Goal: Task Accomplishment & Management: Complete application form

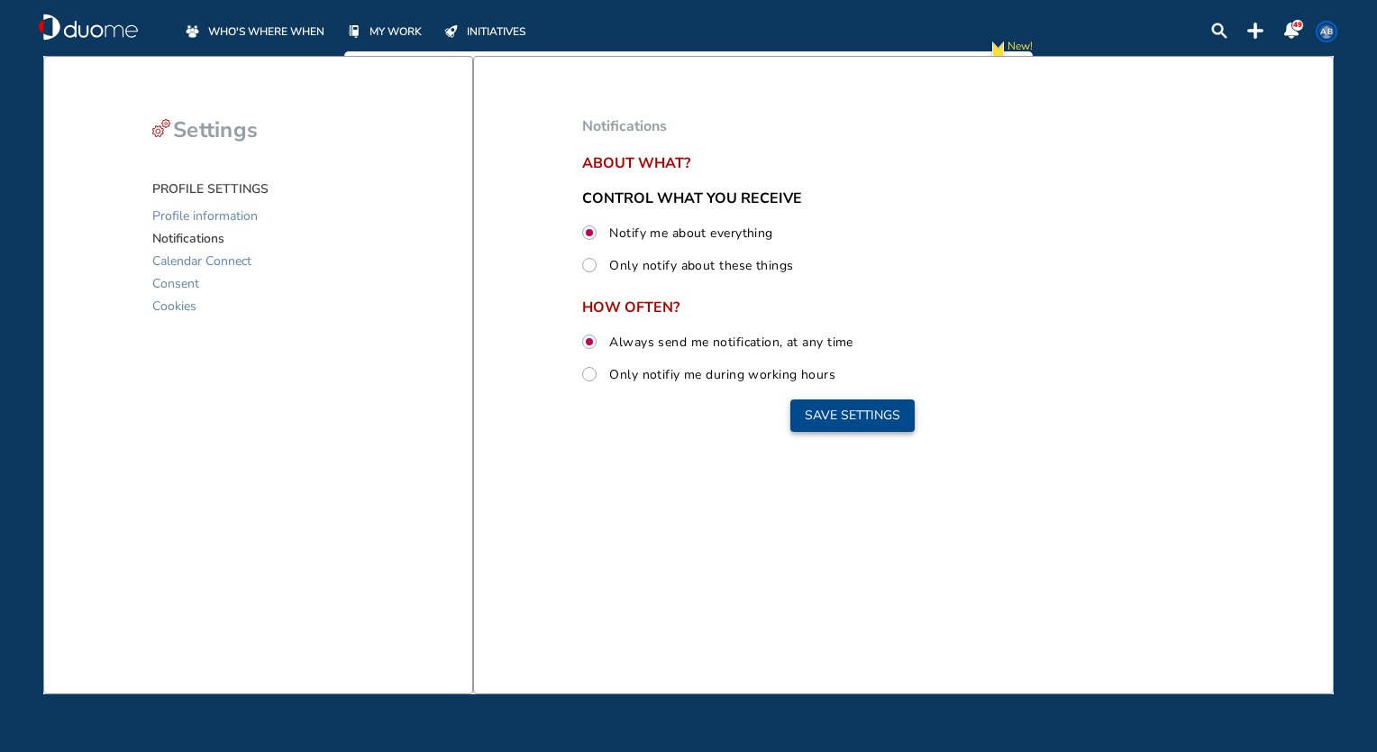
click at [866, 416] on button "Save settings" at bounding box center [852, 415] width 124 height 32
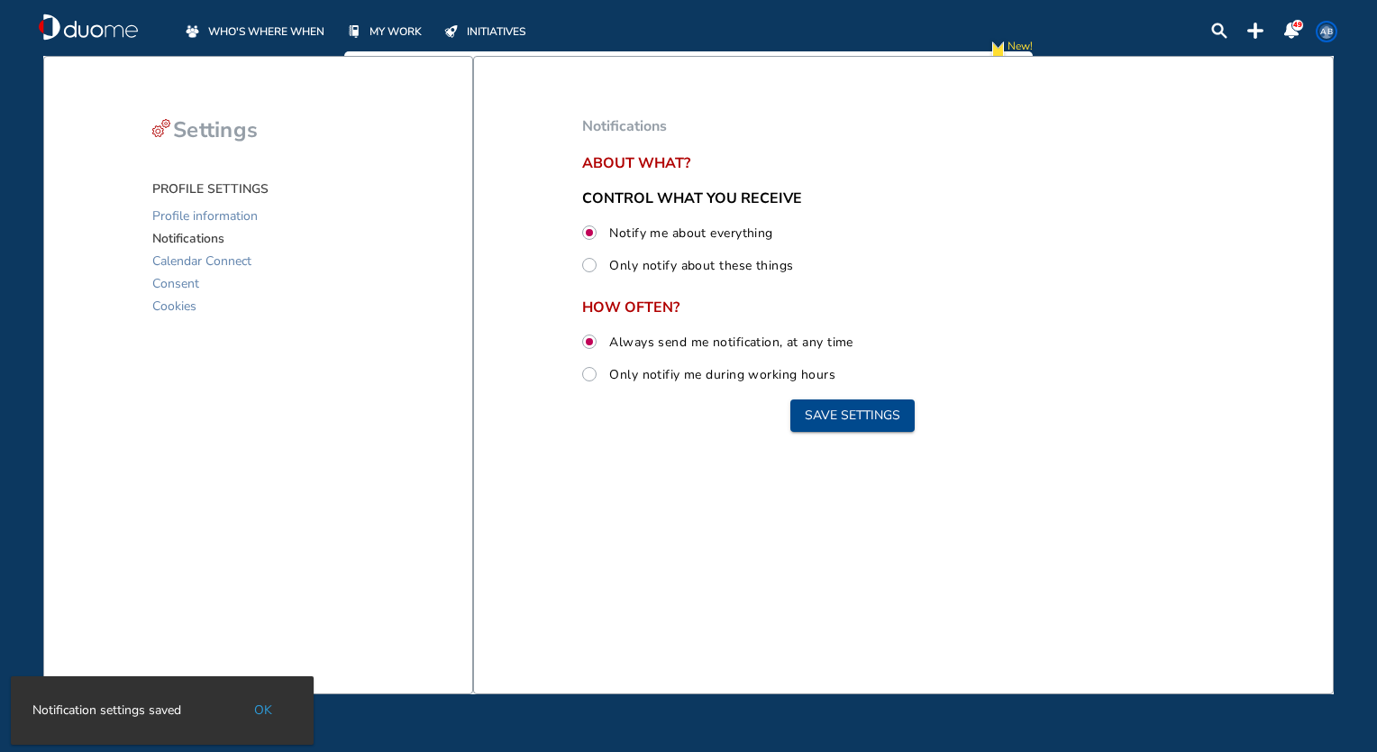
click at [291, 40] on span "WHO'S WHERE WHEN" at bounding box center [266, 32] width 116 height 18
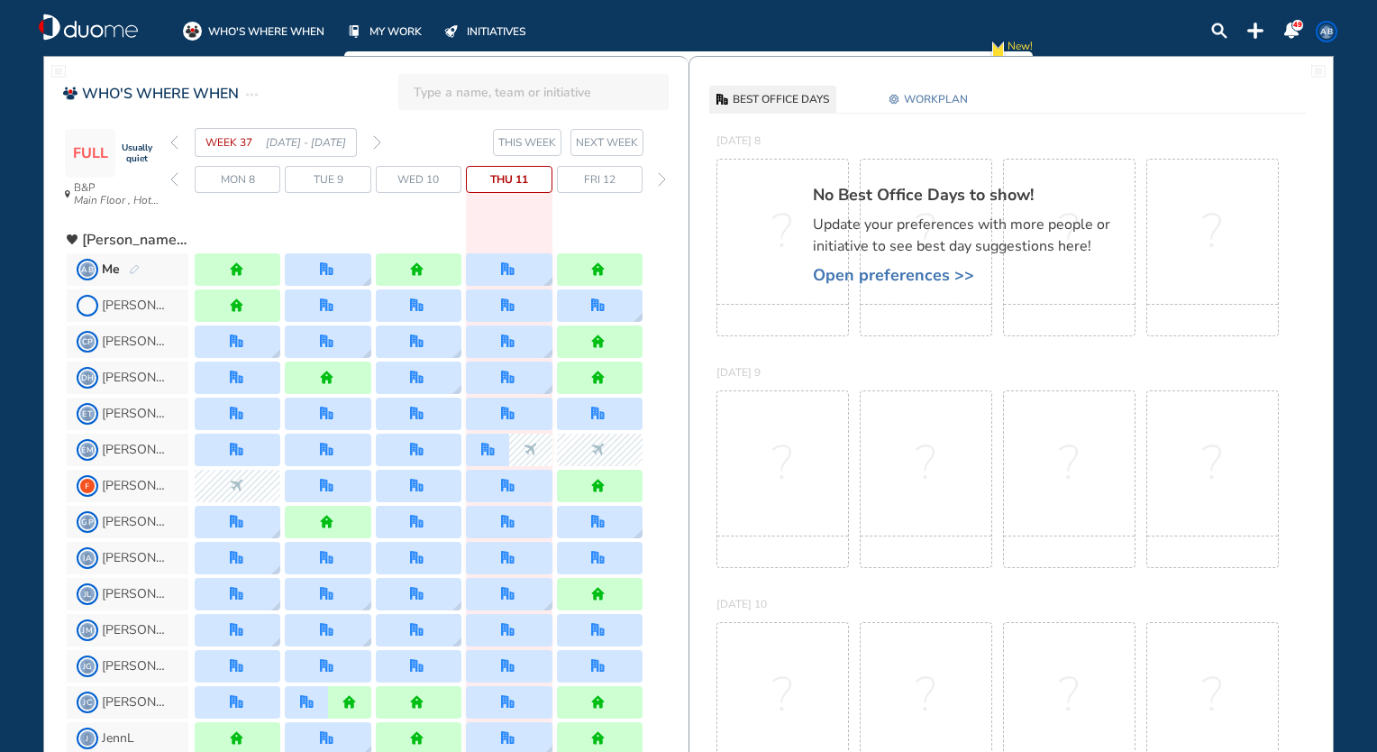
click at [907, 100] on span "WORKPLAN" at bounding box center [936, 99] width 64 height 18
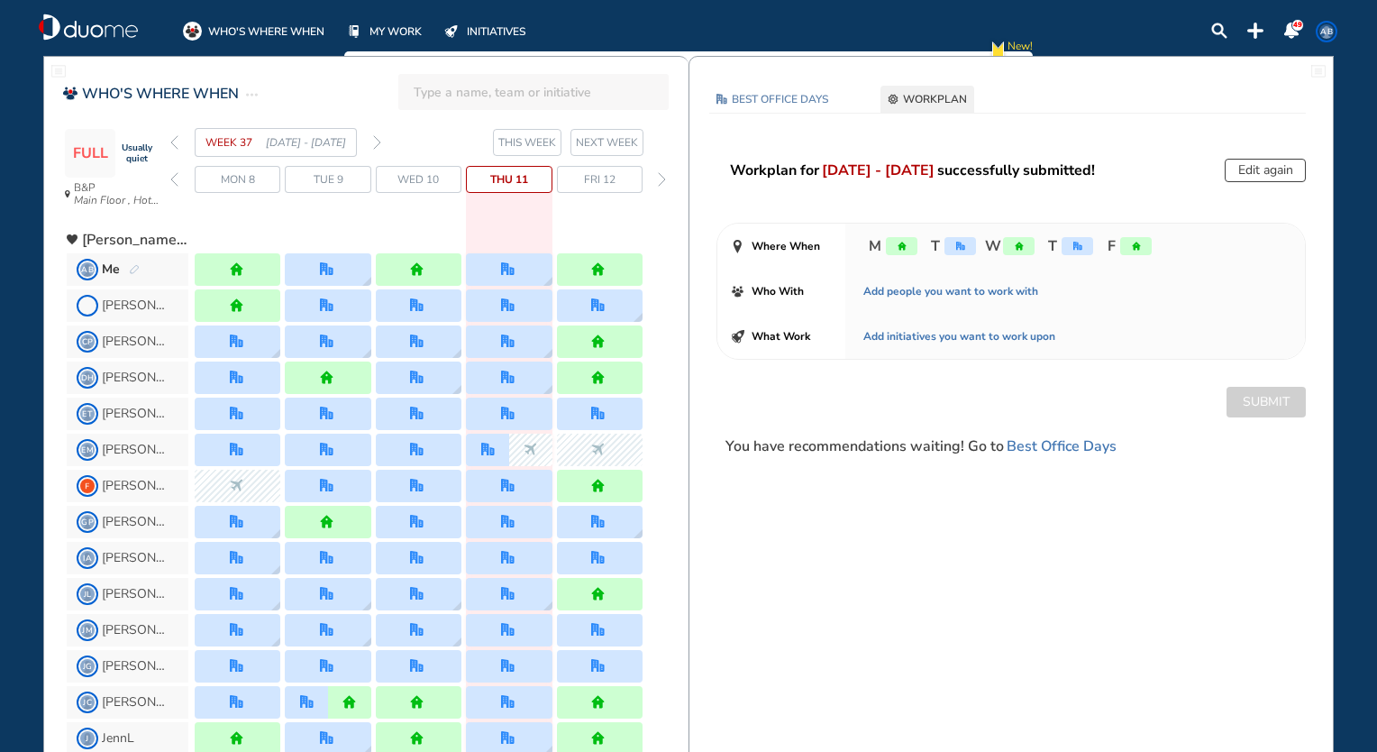
click at [1258, 170] on button "Edit again" at bounding box center [1265, 170] width 81 height 23
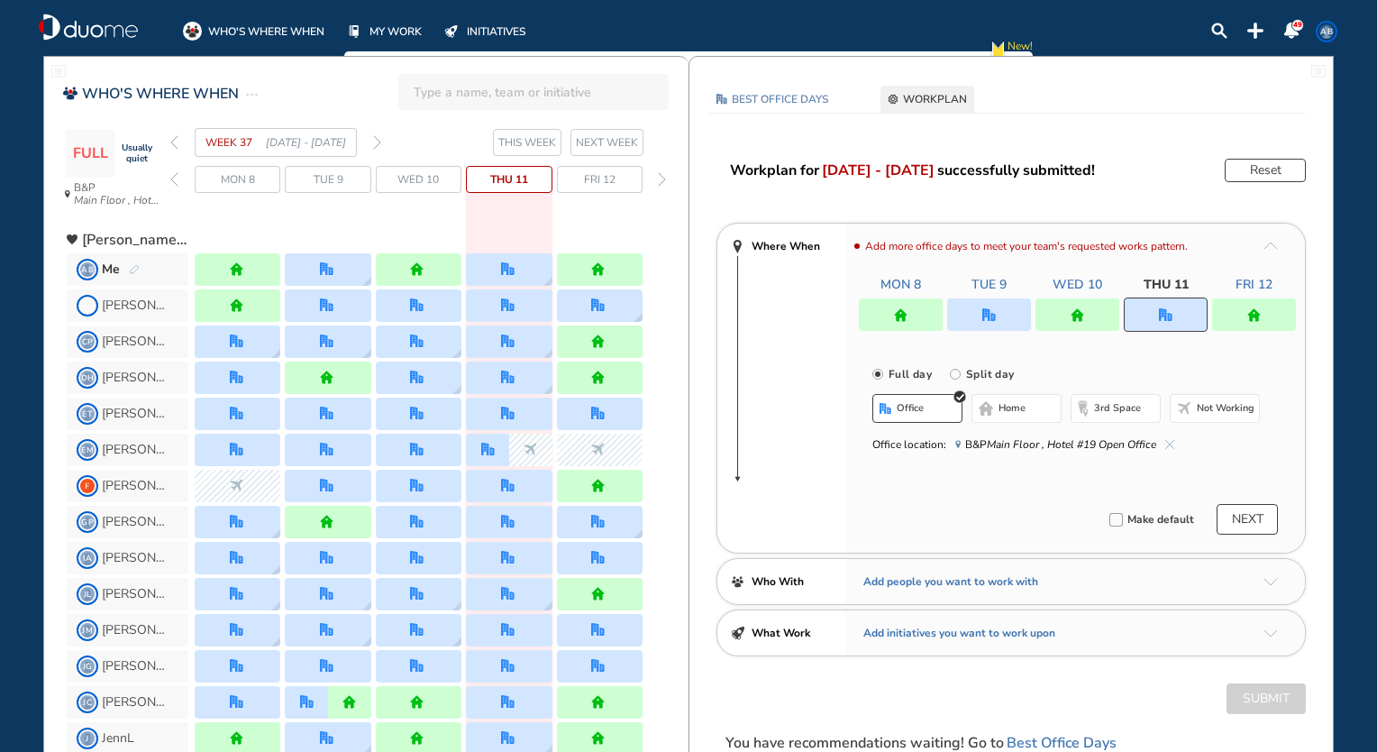
click at [1263, 521] on button "NEXT" at bounding box center [1247, 519] width 61 height 31
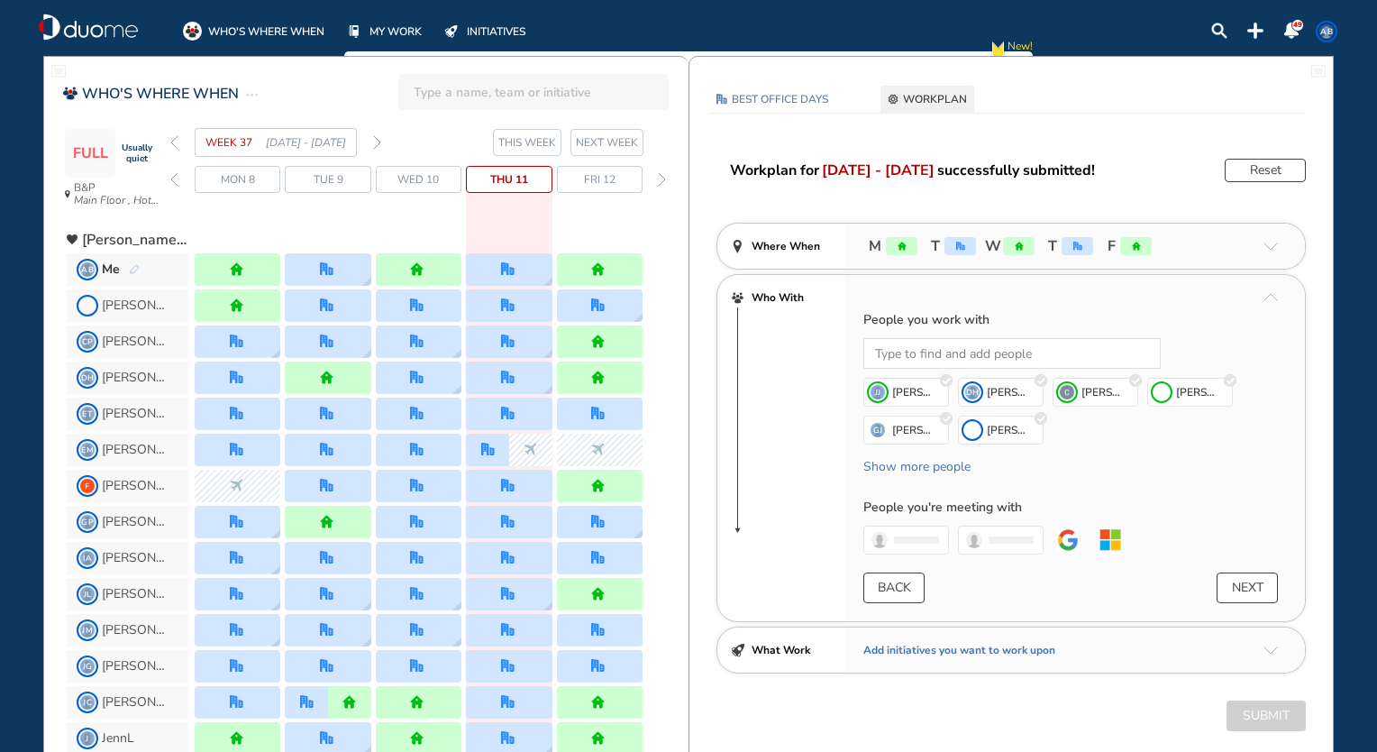
click at [1247, 591] on button "NEXT" at bounding box center [1247, 587] width 61 height 31
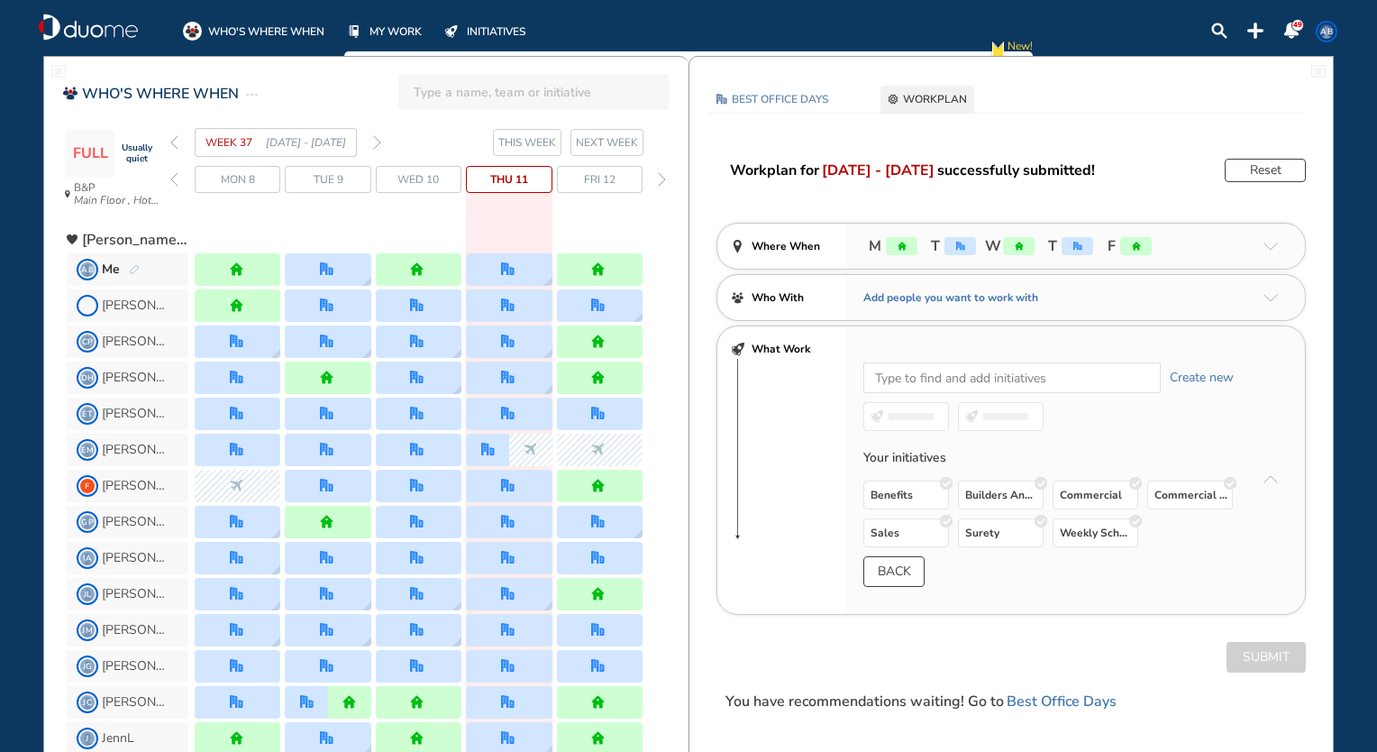
click at [919, 580] on button "BACK" at bounding box center [893, 571] width 61 height 31
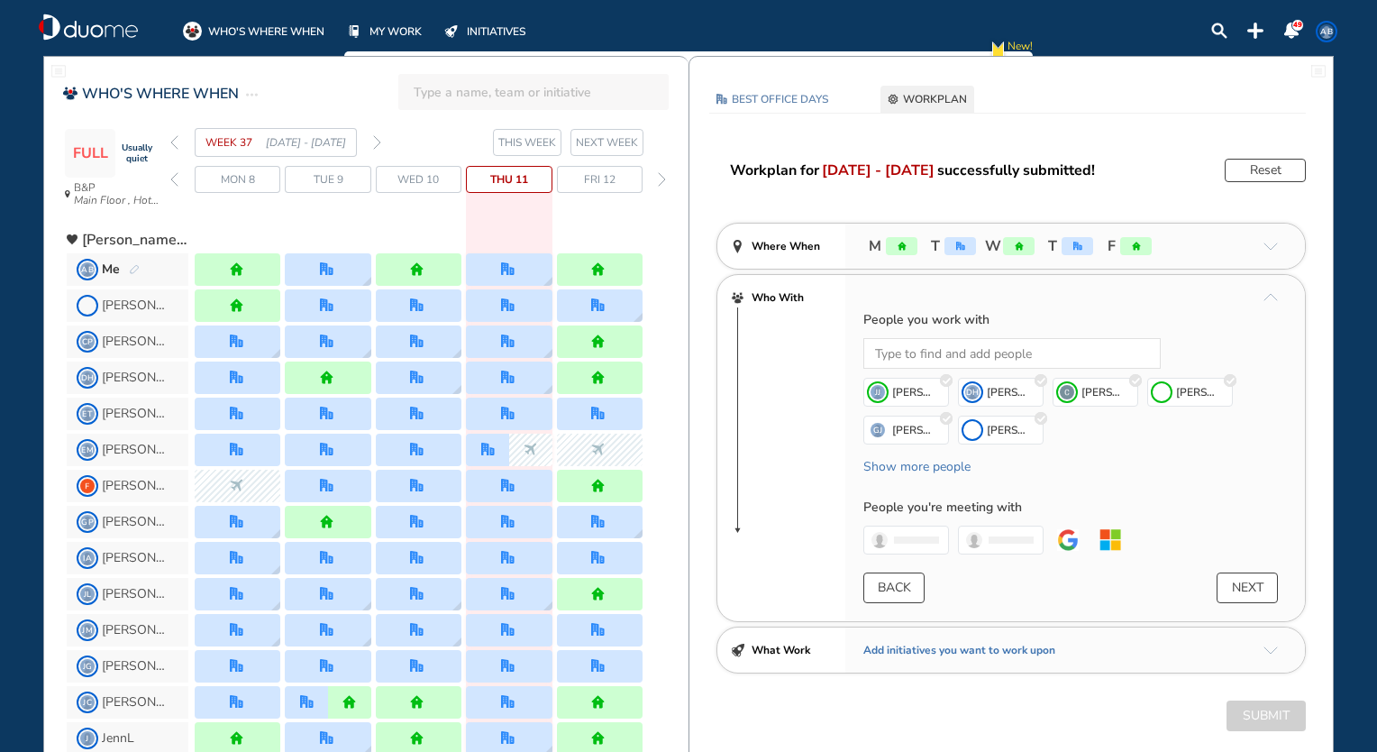
click at [883, 586] on button "BACK" at bounding box center [893, 587] width 61 height 31
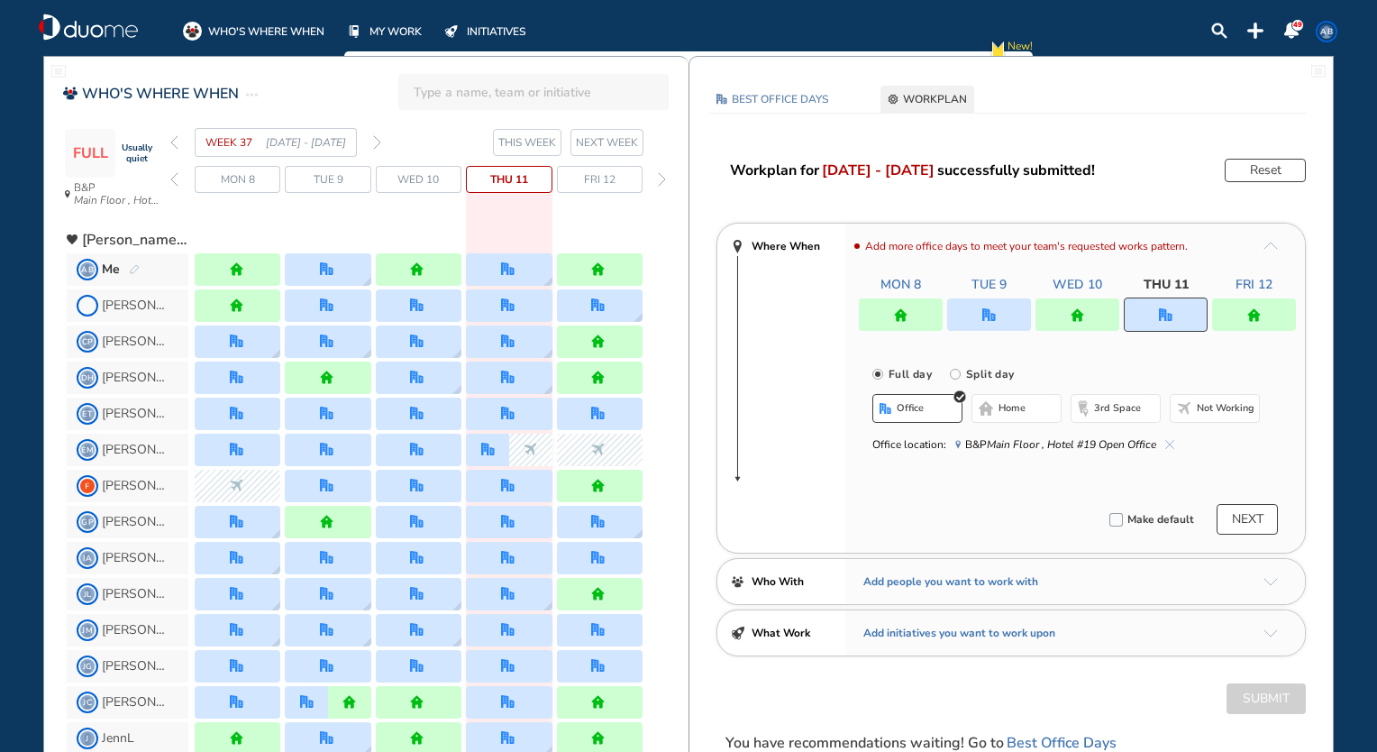
click at [1119, 171] on header "Workplan for [DATE] - [DATE] successfully submitted! Reset" at bounding box center [1018, 170] width 576 height 23
click at [821, 86] on button "BEST OFFICE DAYS" at bounding box center [772, 99] width 126 height 27
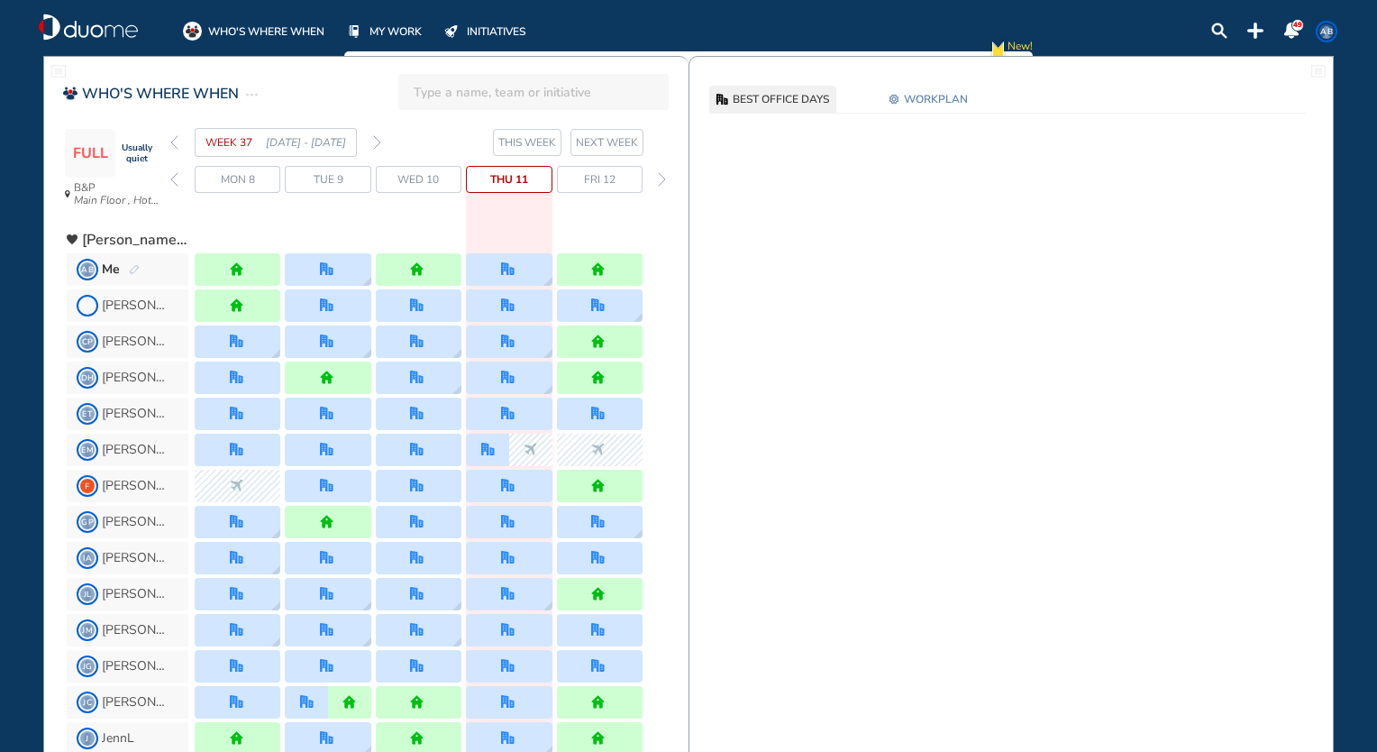
click at [929, 93] on span "WORKPLAN" at bounding box center [936, 99] width 64 height 18
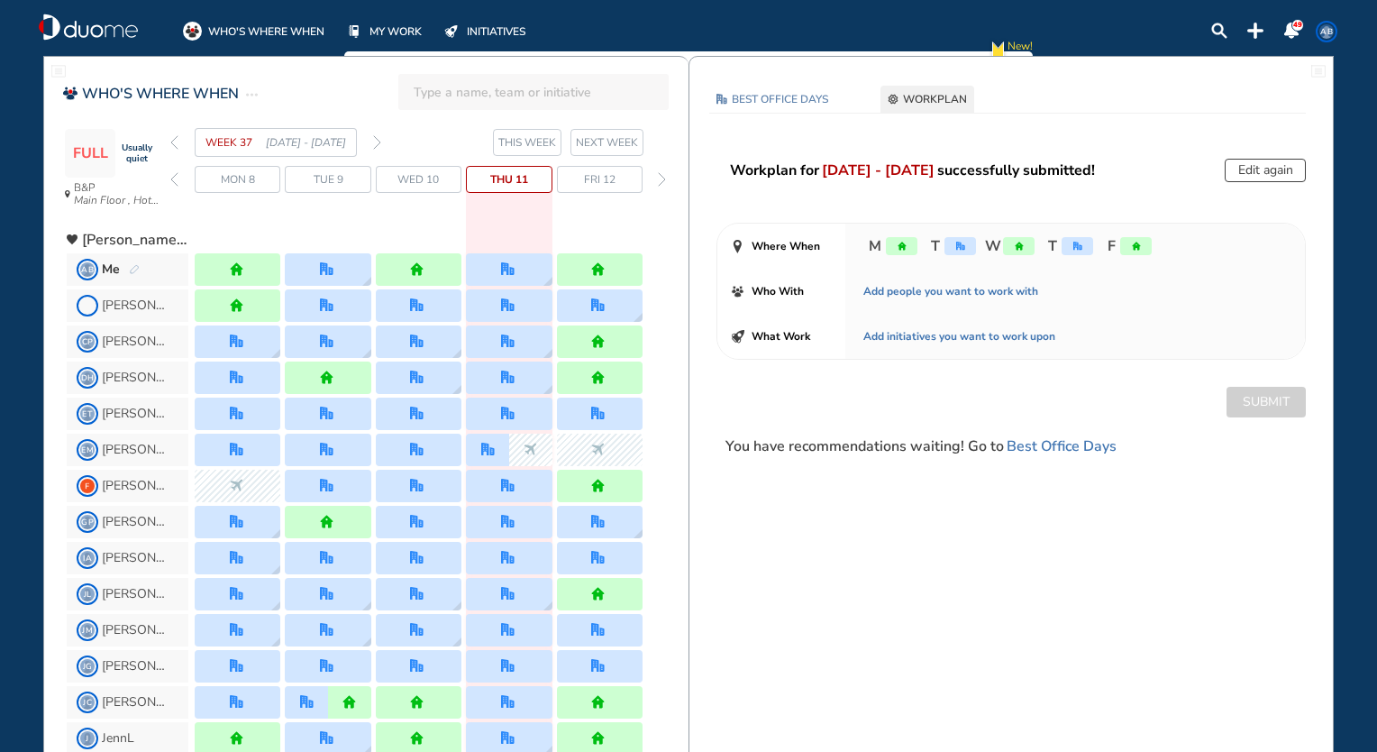
click at [631, 150] on span "NEXT WEEK" at bounding box center [607, 142] width 62 height 18
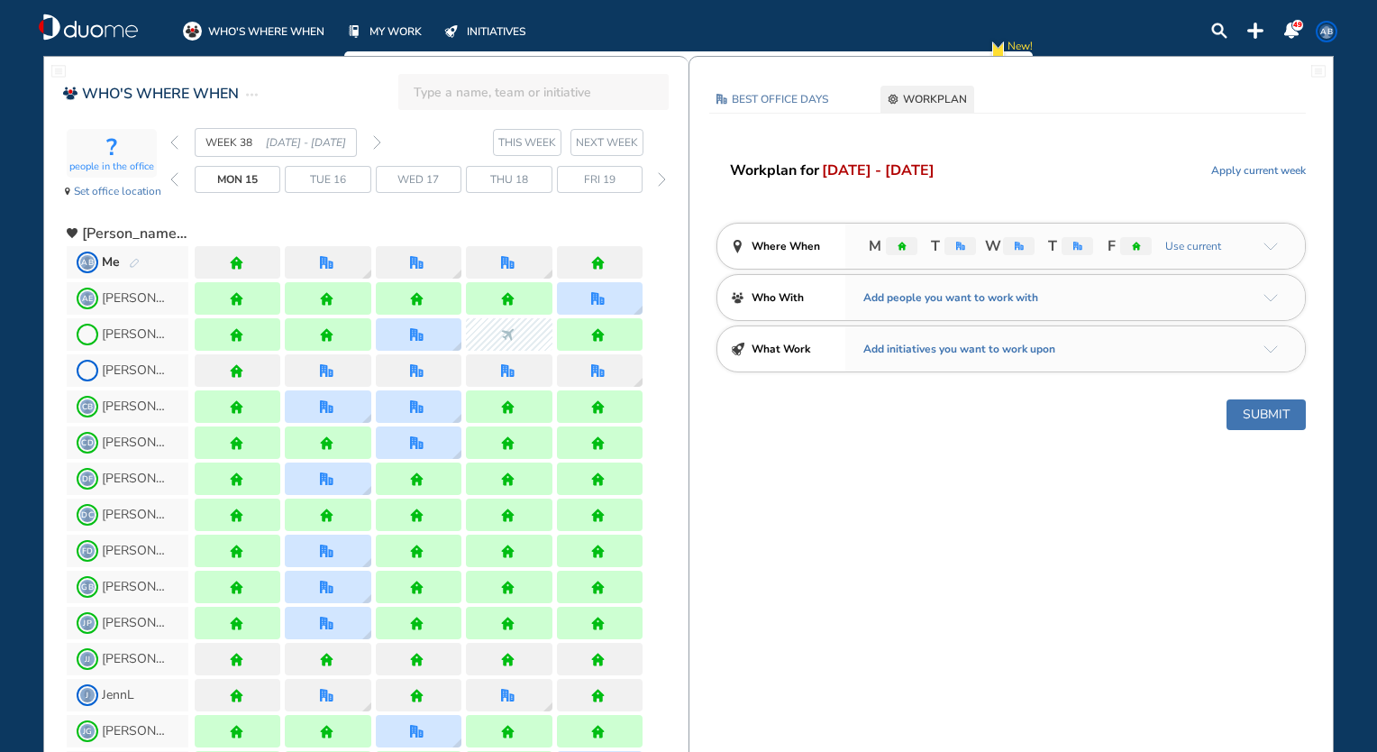
click at [927, 105] on span "WORKPLAN" at bounding box center [935, 99] width 64 height 18
click at [931, 101] on span "WORKPLAN" at bounding box center [935, 99] width 64 height 18
click at [1265, 242] on img "arrow-down-a5b4c4" at bounding box center [1271, 246] width 14 height 8
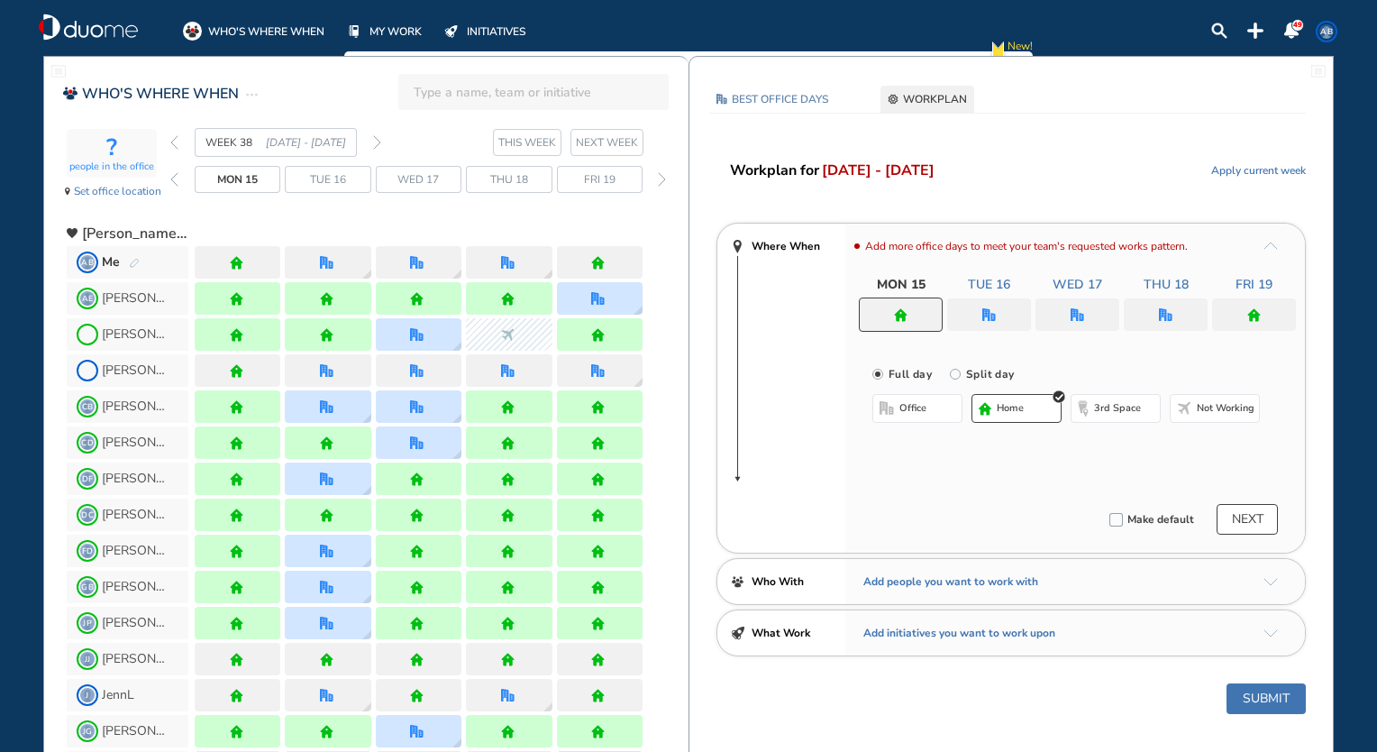
click at [992, 312] on img "office" at bounding box center [989, 315] width 14 height 14
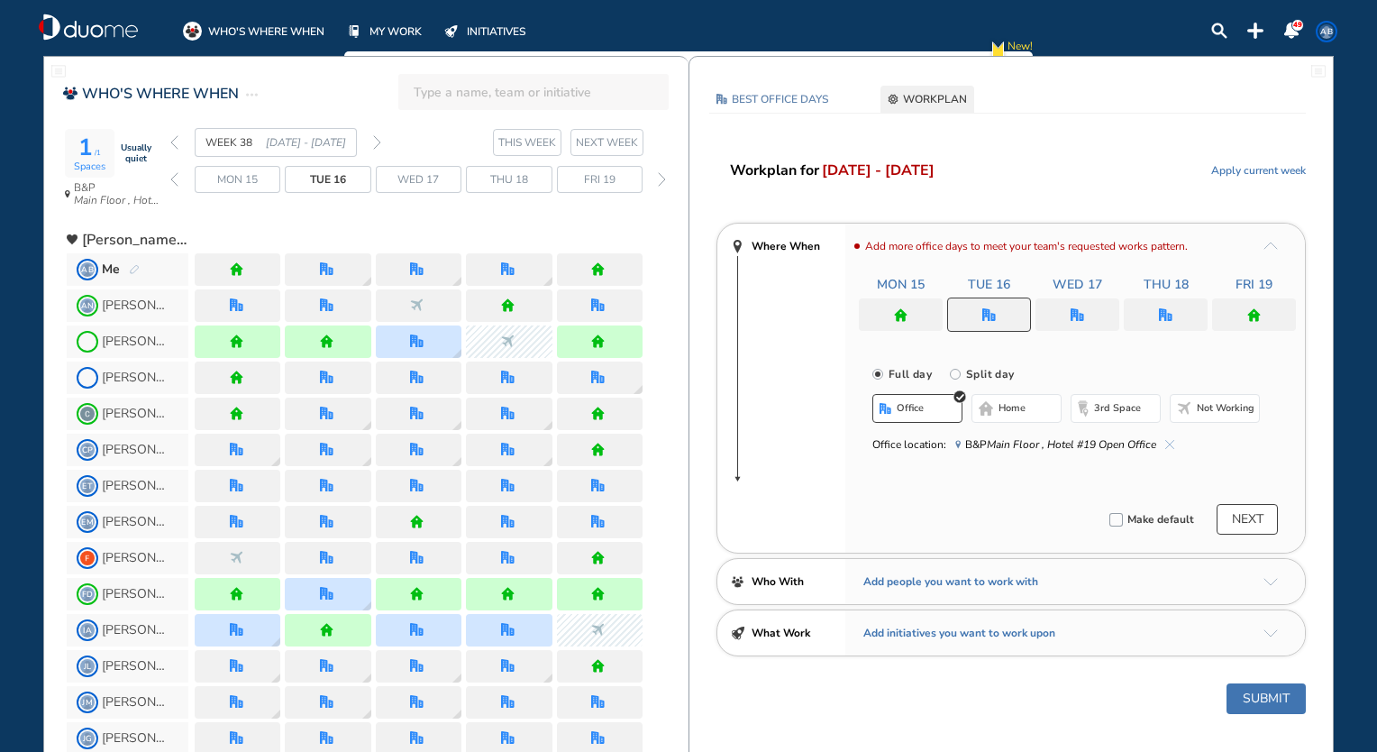
click at [1046, 416] on button "home" at bounding box center [1017, 408] width 90 height 29
click at [1175, 324] on div at bounding box center [1166, 314] width 84 height 32
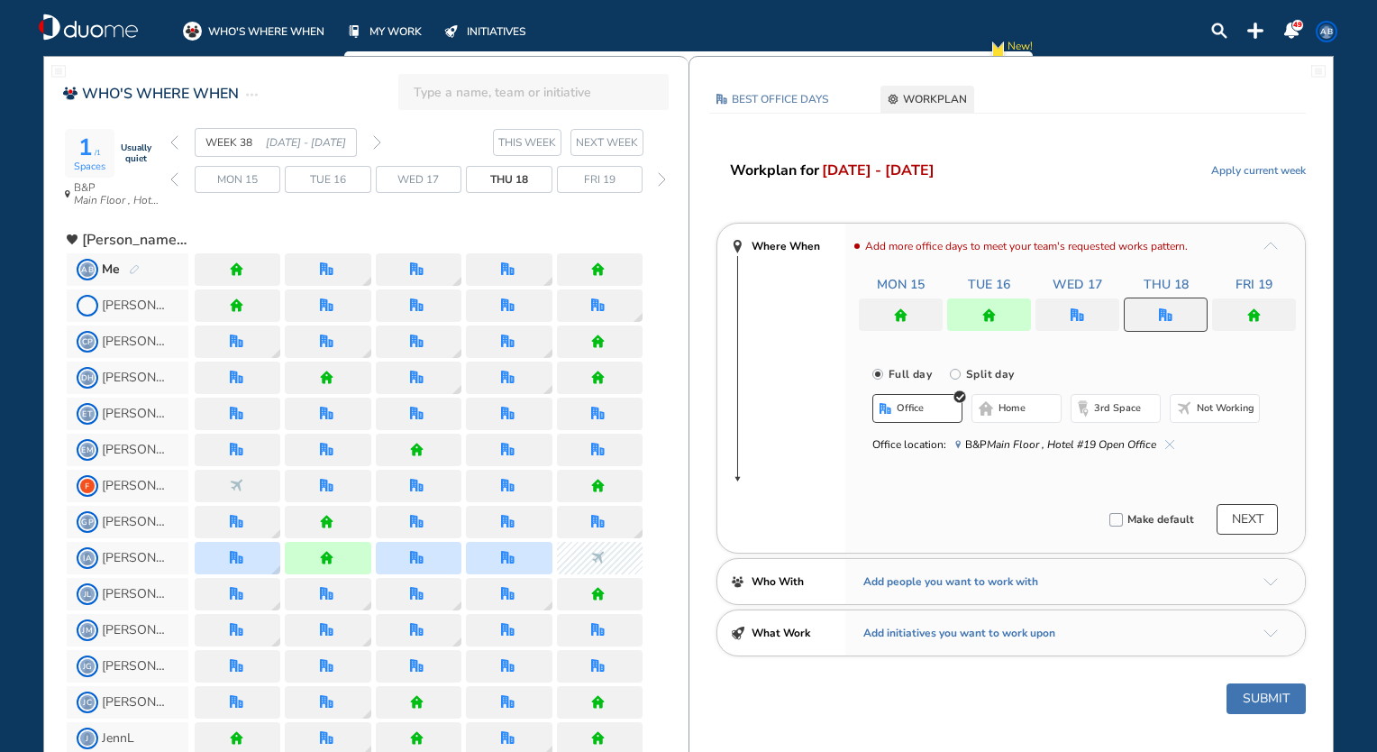
click at [1020, 416] on button "home" at bounding box center [1017, 408] width 90 height 29
click at [1256, 521] on button "NEXT" at bounding box center [1247, 519] width 61 height 31
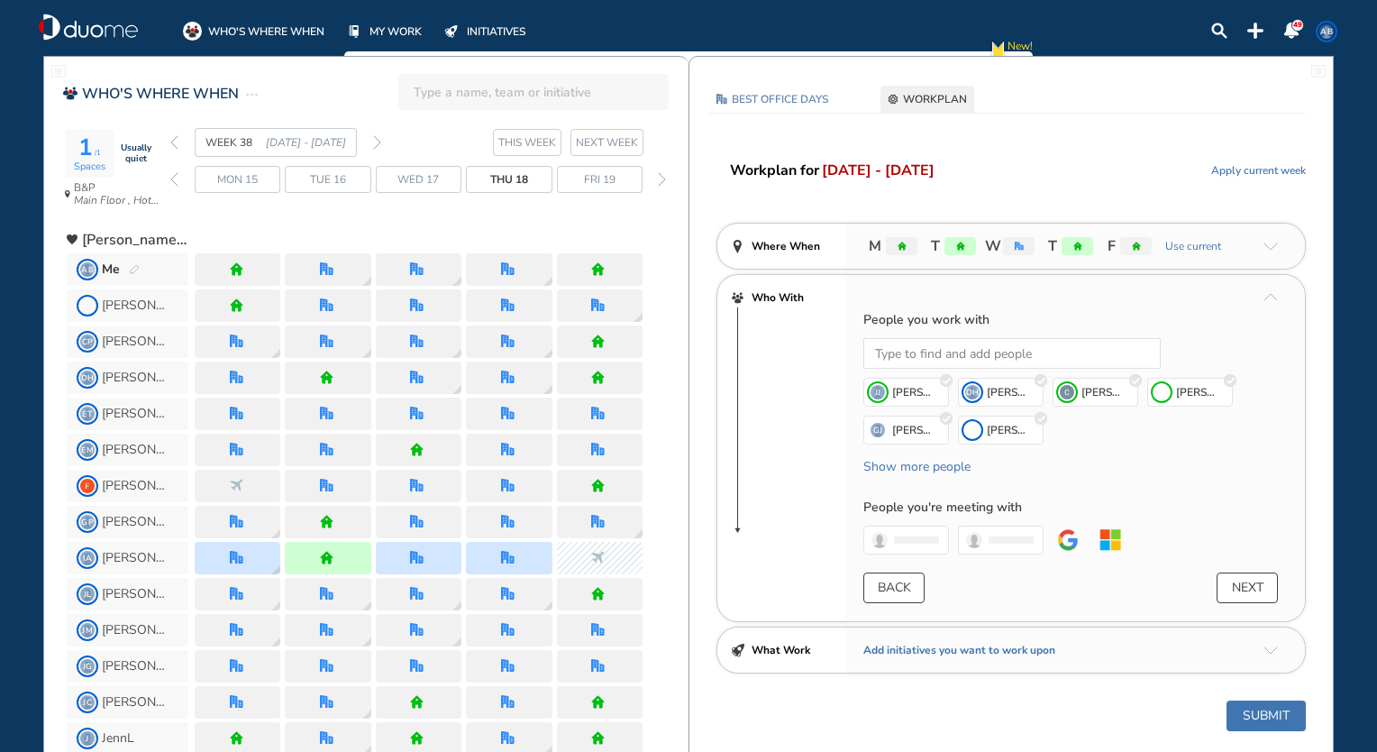
click at [1251, 580] on button "NEXT" at bounding box center [1247, 587] width 61 height 31
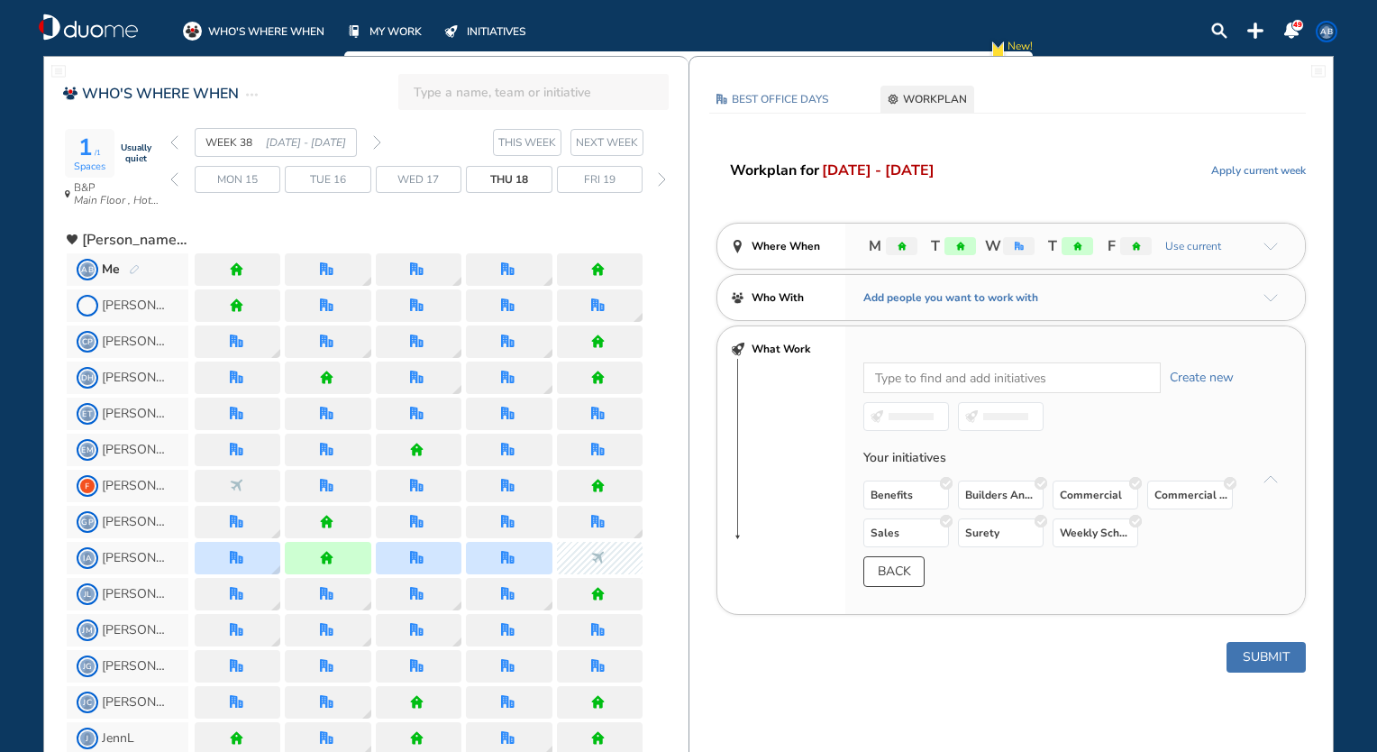
click at [1247, 647] on button "Submit" at bounding box center [1266, 657] width 79 height 31
